Goal: Task Accomplishment & Management: Manage account settings

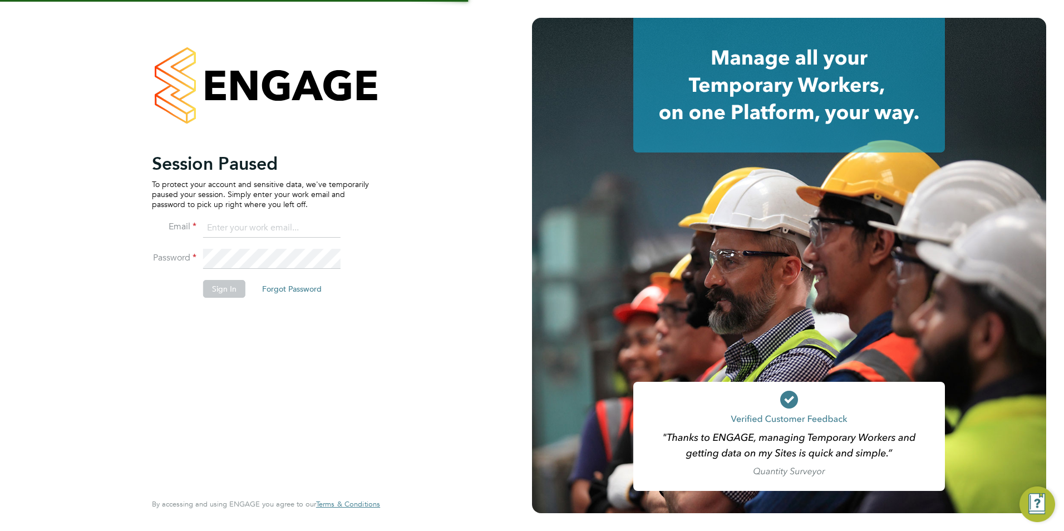
type input "fesouth@protocol.co.uk"
click at [226, 290] on button "Sign In" at bounding box center [224, 289] width 42 height 18
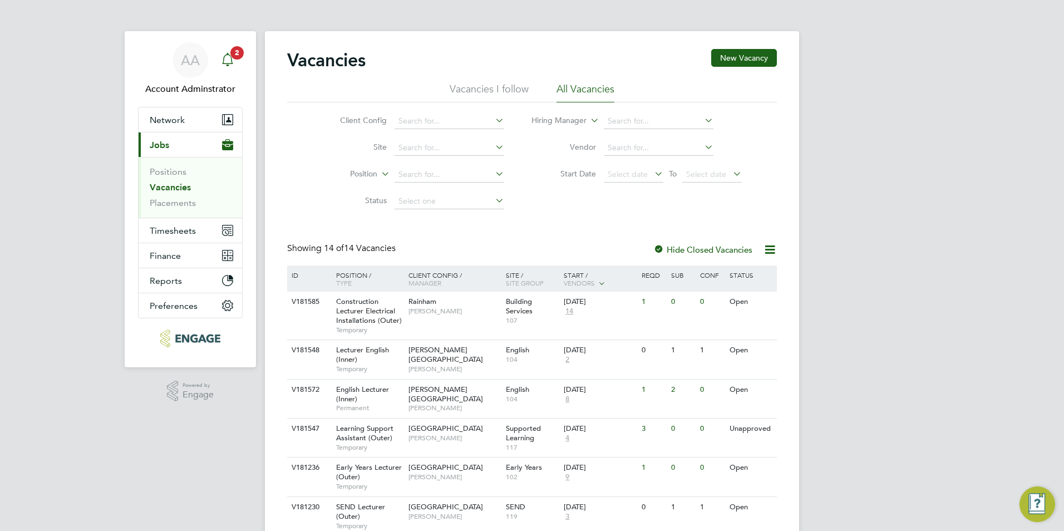
click at [224, 55] on icon "Main navigation" at bounding box center [227, 59] width 13 height 13
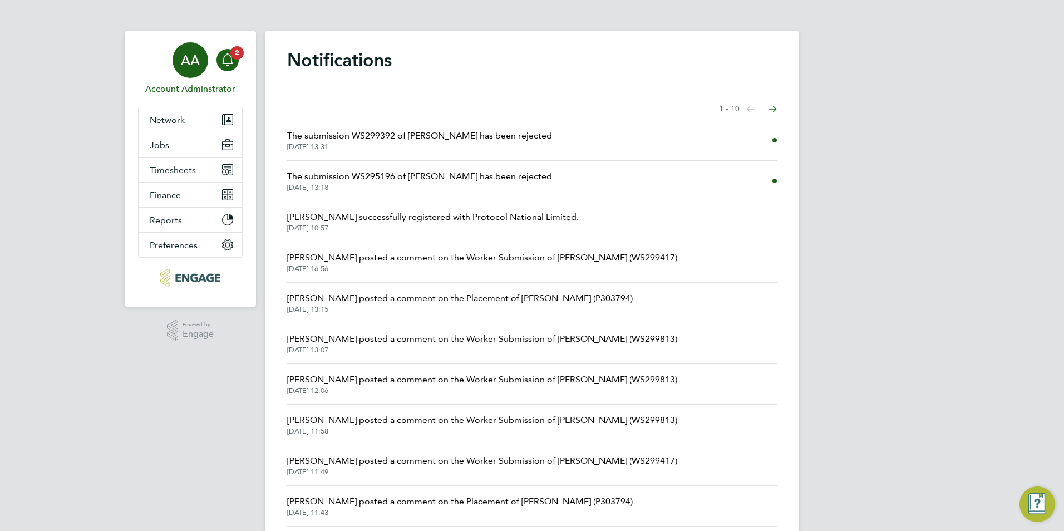
click at [184, 67] on span "AA" at bounding box center [190, 60] width 19 height 14
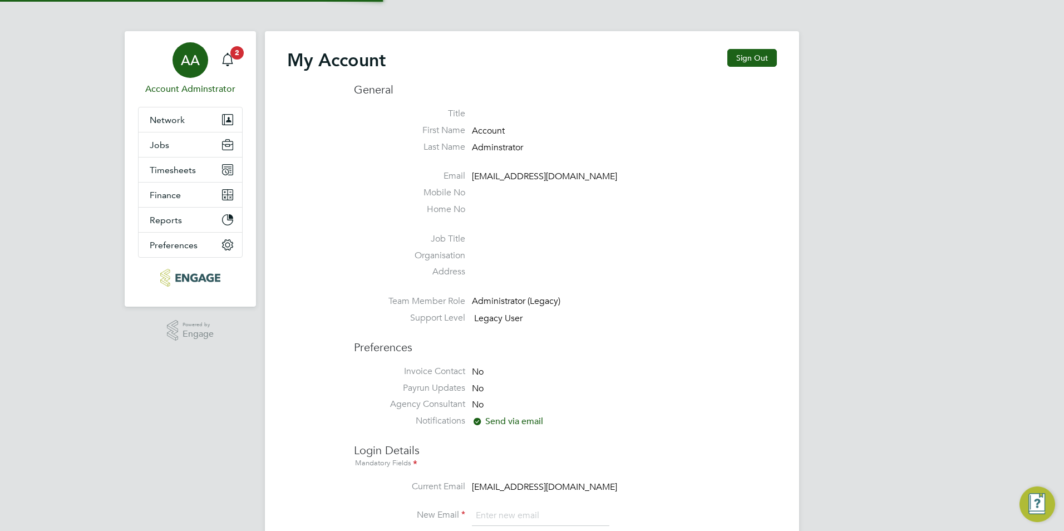
type input "fesouth@protocol.co.uk"
click at [171, 150] on button "Jobs" at bounding box center [190, 144] width 103 height 24
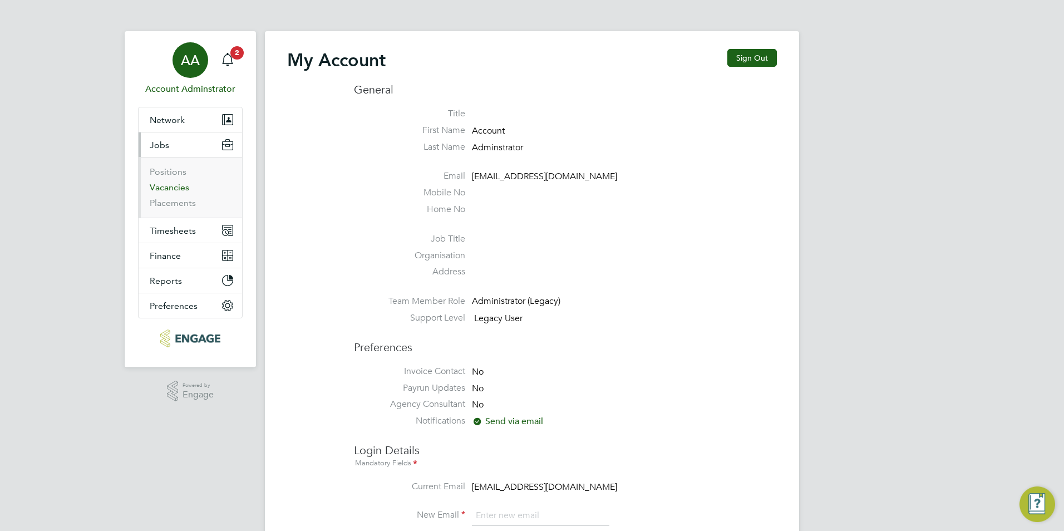
click at [173, 183] on link "Vacancies" at bounding box center [170, 187] width 40 height 11
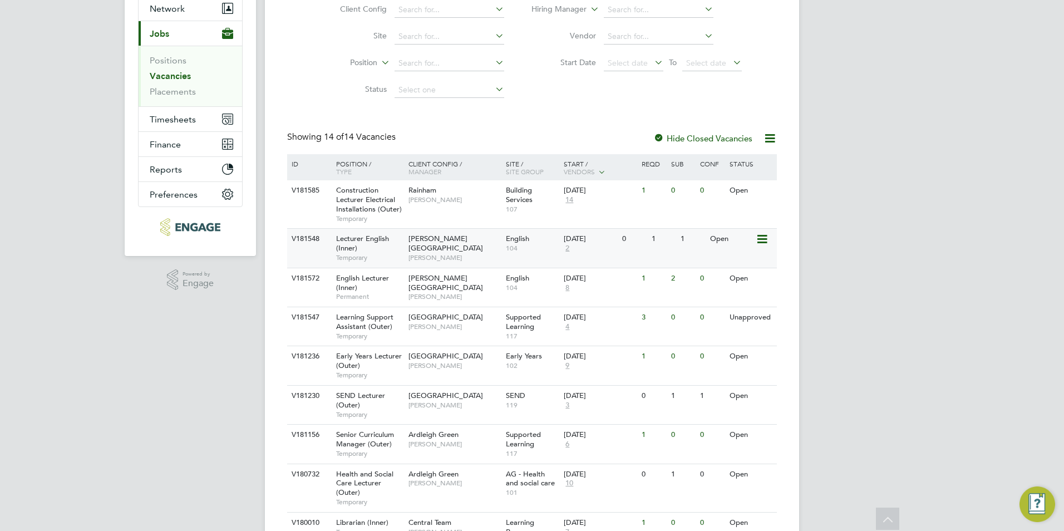
scroll to position [167, 0]
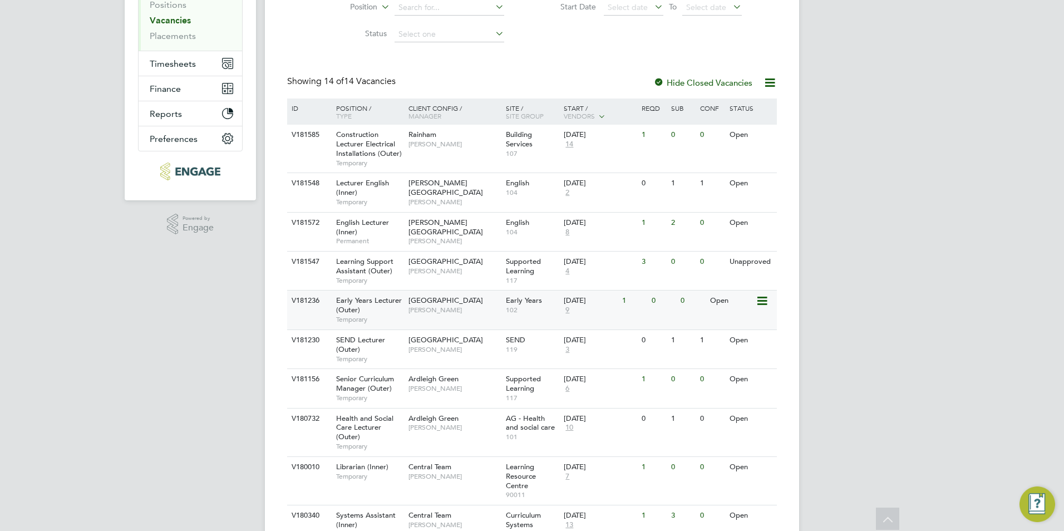
click at [346, 300] on span "Early Years Lecturer (Outer)" at bounding box center [369, 304] width 66 height 19
